Goal: Information Seeking & Learning: Learn about a topic

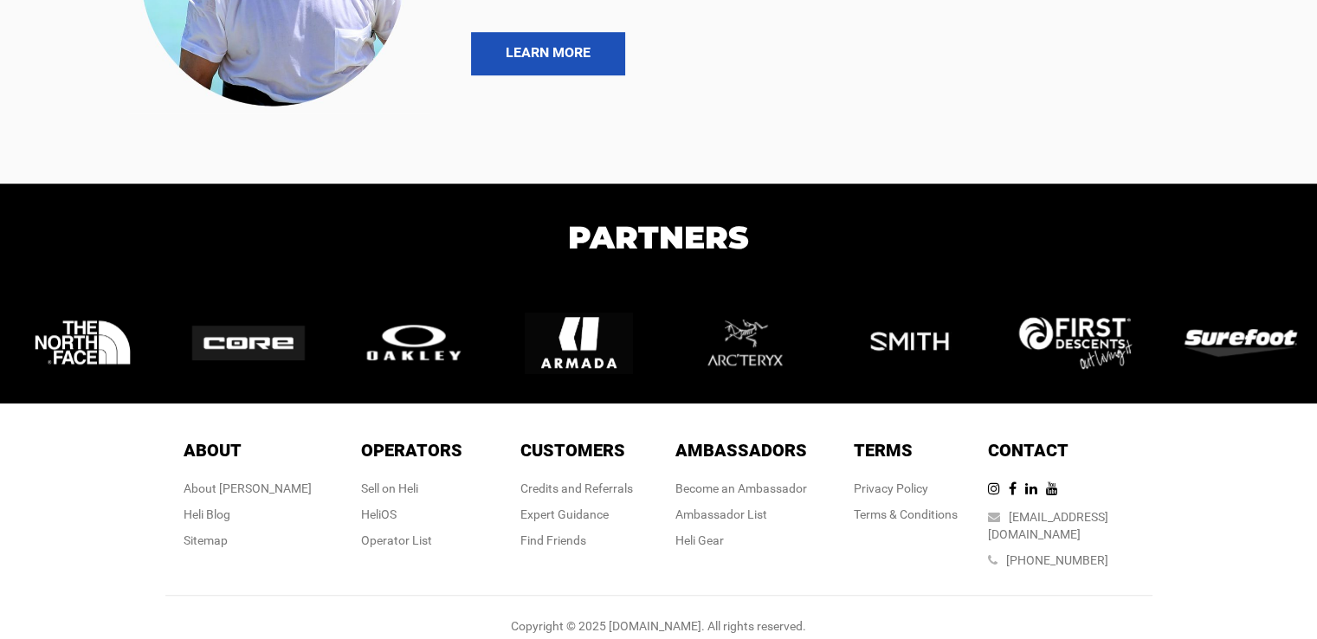
scroll to position [1255, 0]
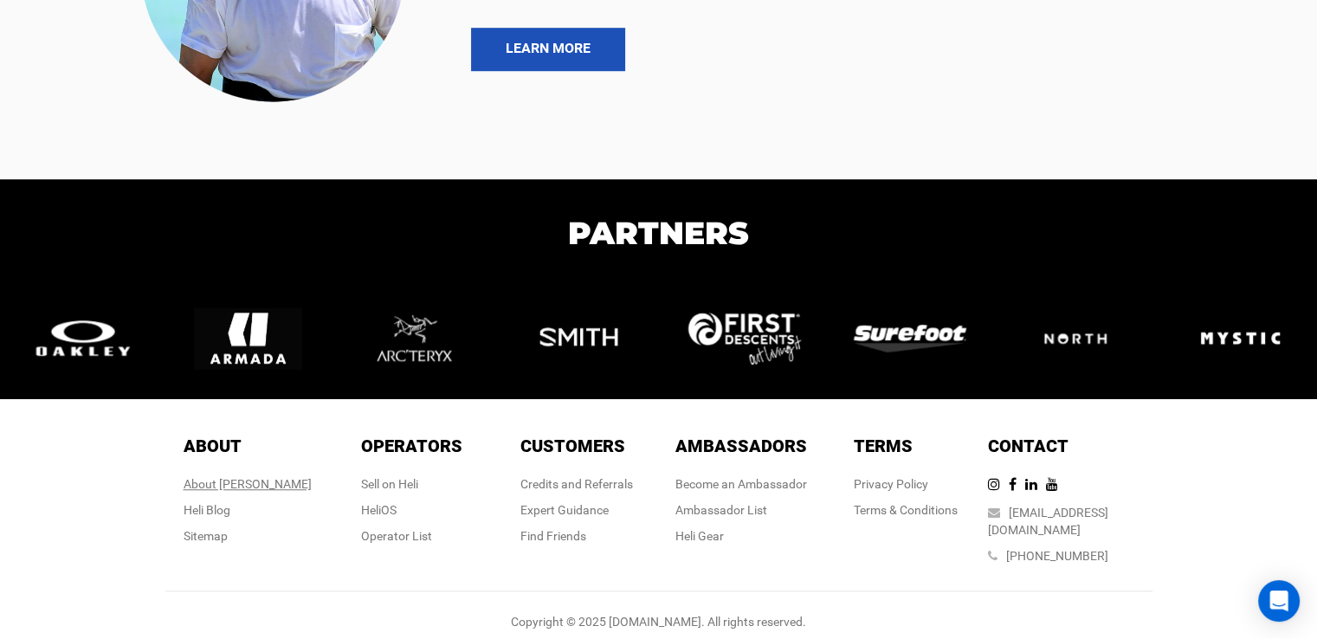
click at [253, 483] on div "About [PERSON_NAME]" at bounding box center [248, 484] width 128 height 17
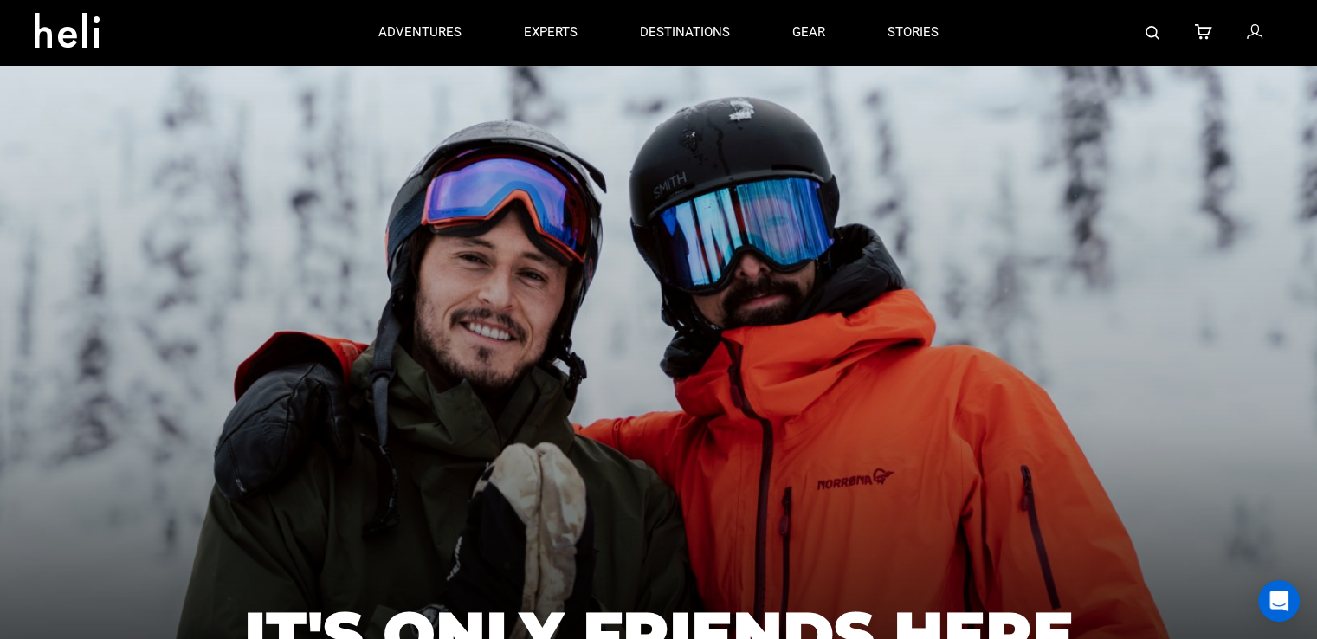
click at [1144, 35] on div at bounding box center [1126, 32] width 313 height 65
click at [1153, 35] on img at bounding box center [1153, 33] width 14 height 14
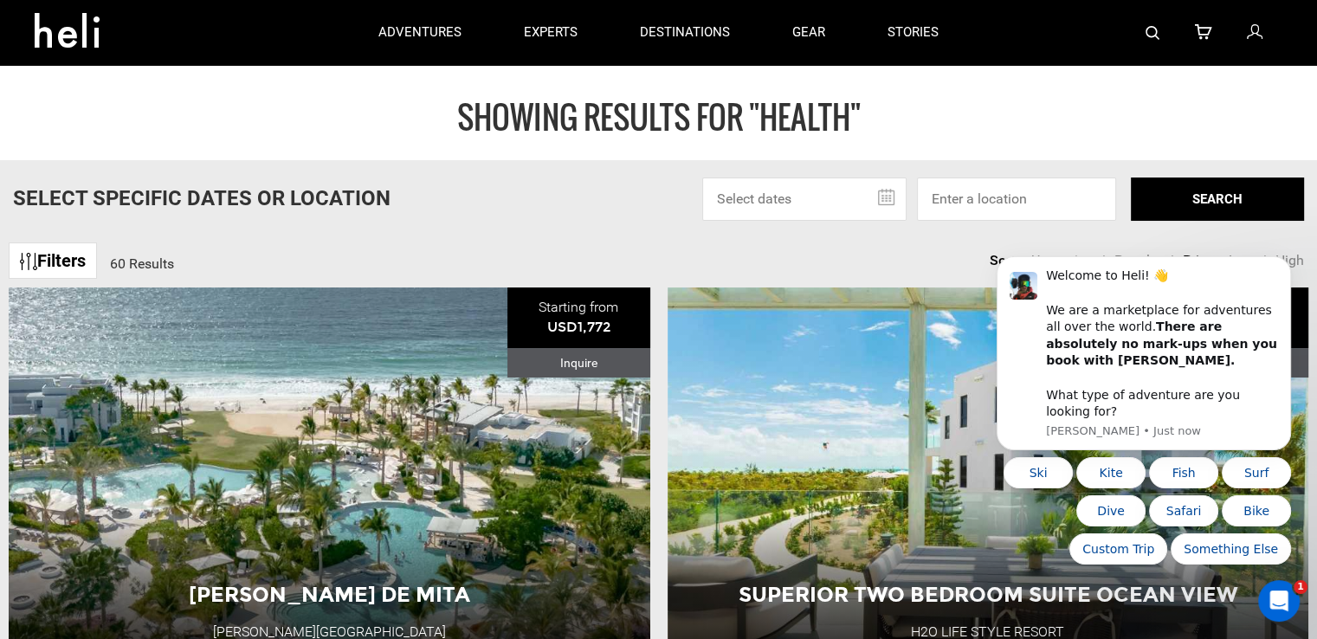
click at [1148, 29] on img at bounding box center [1153, 33] width 14 height 14
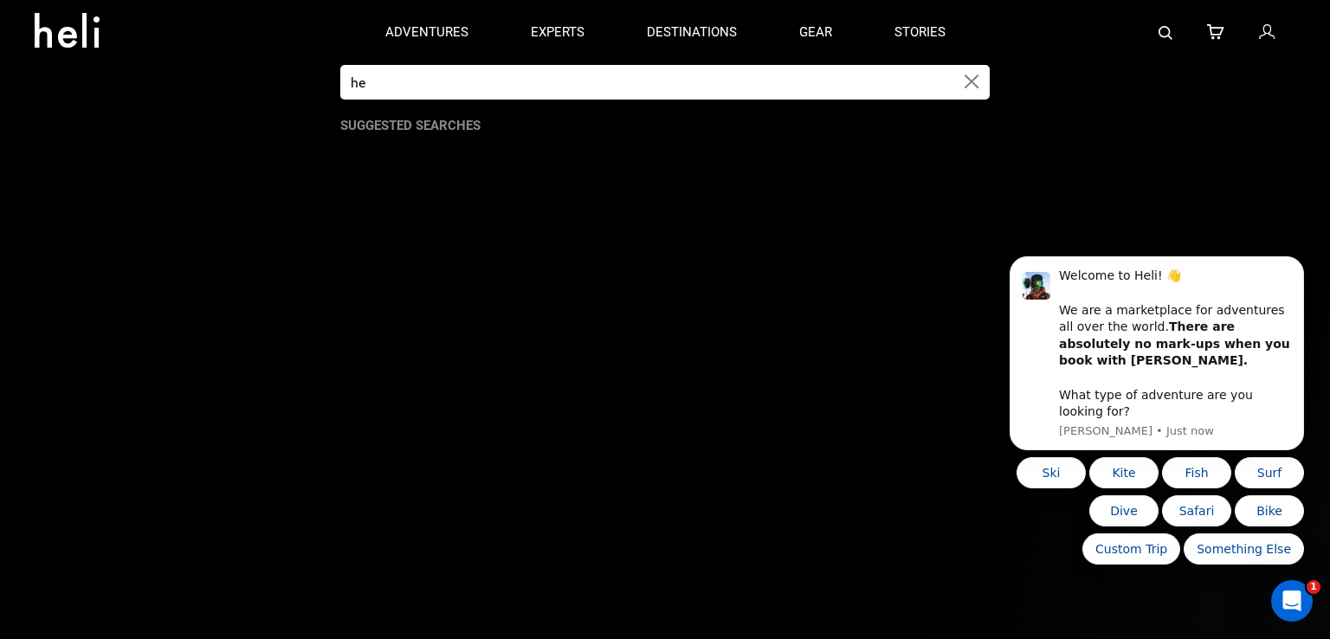
type input "h"
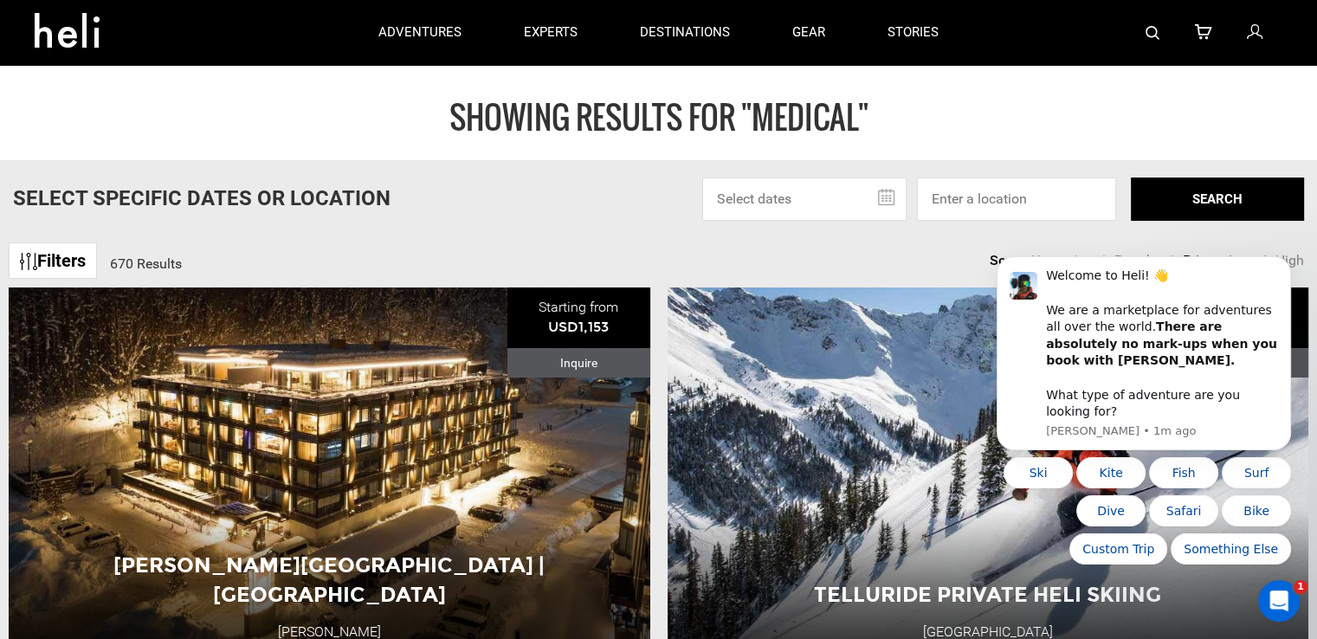
click at [1150, 30] on img at bounding box center [1153, 33] width 14 height 14
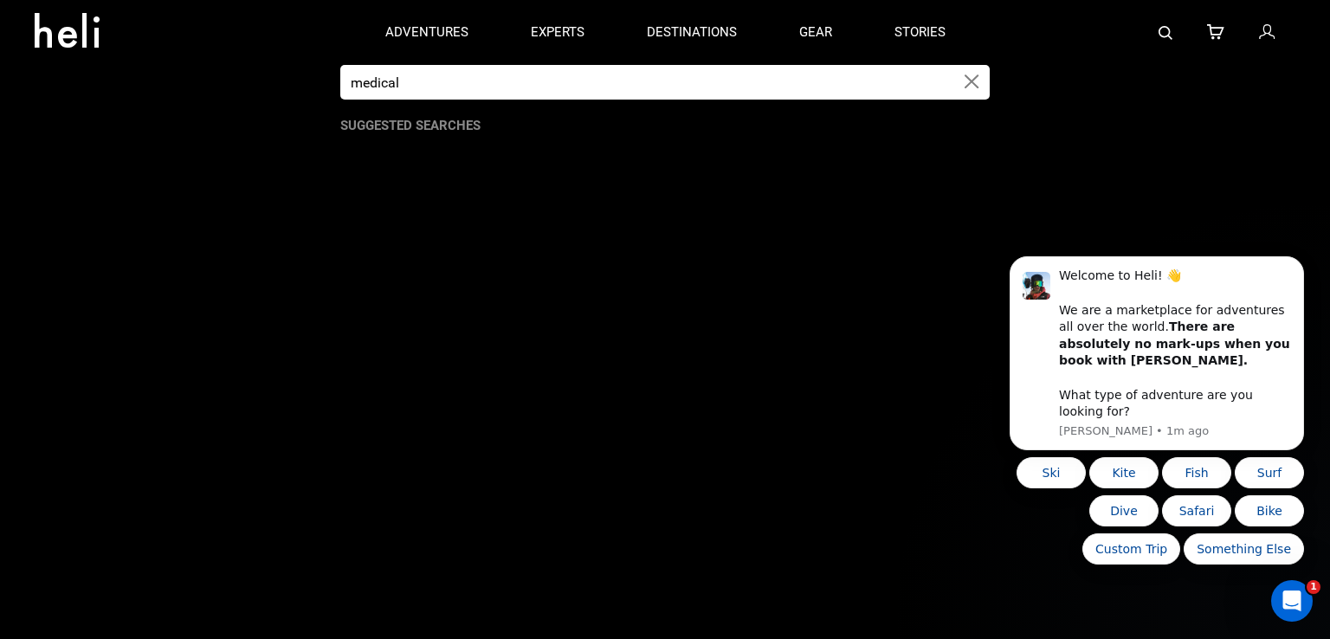
paste input "Medical & health"
type input "Medical & health"
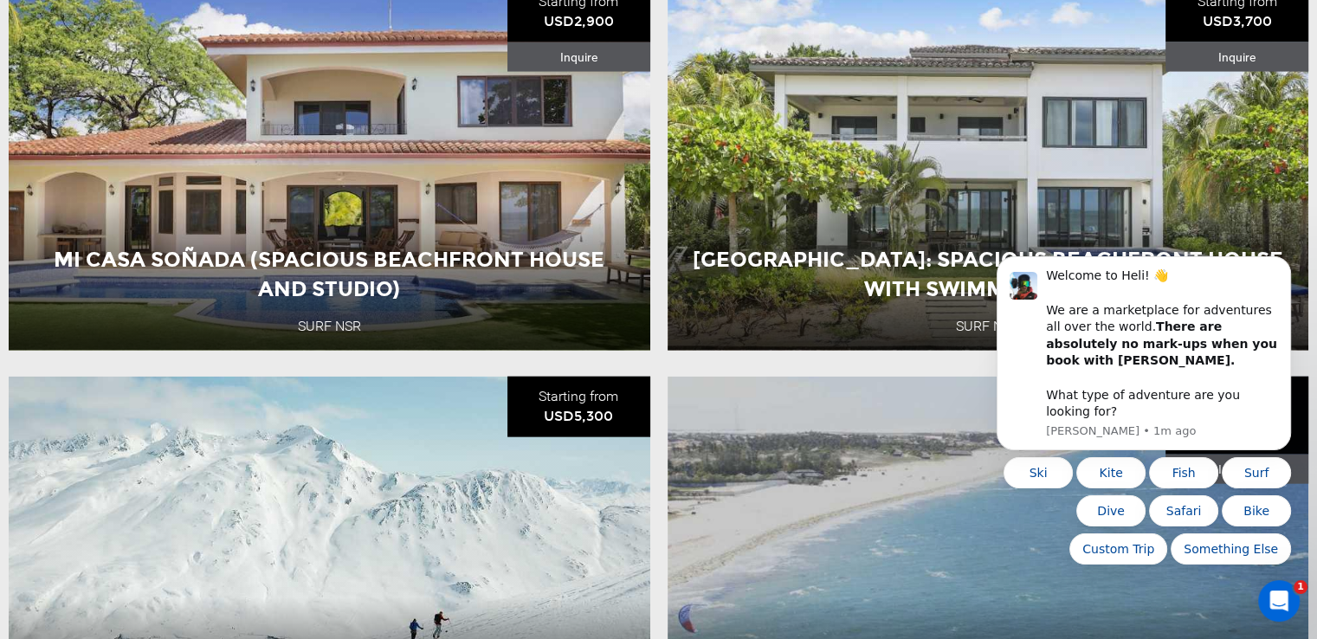
scroll to position [4143, 0]
